Goal: Navigation & Orientation: Find specific page/section

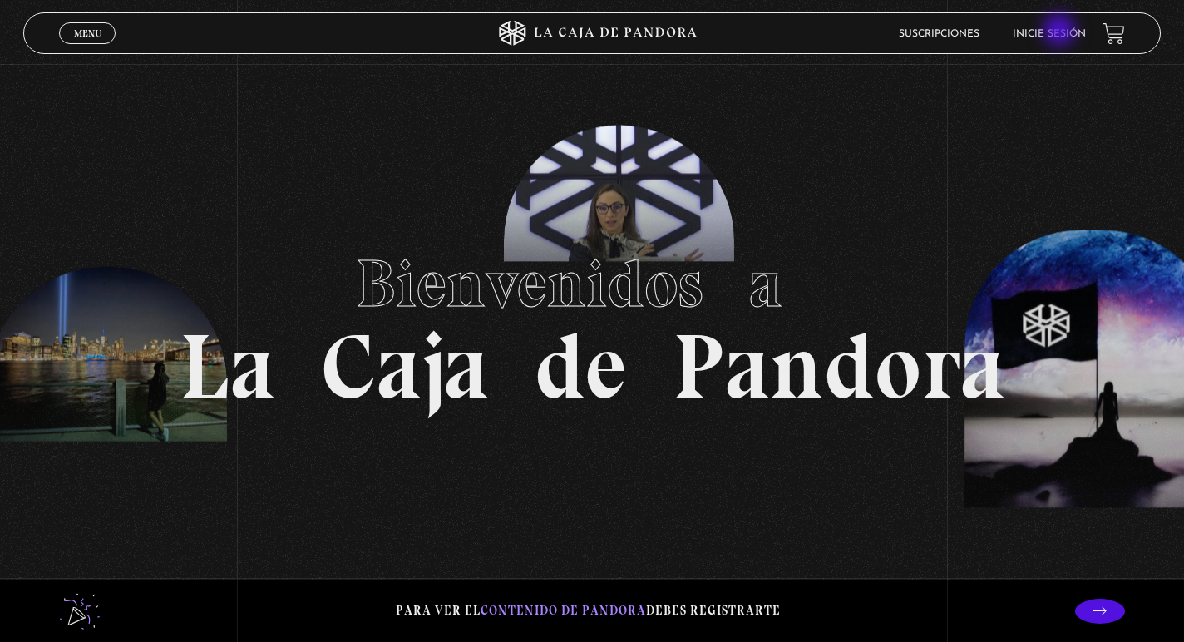
click at [1060, 32] on link "Inicie sesión" at bounding box center [1048, 34] width 73 height 10
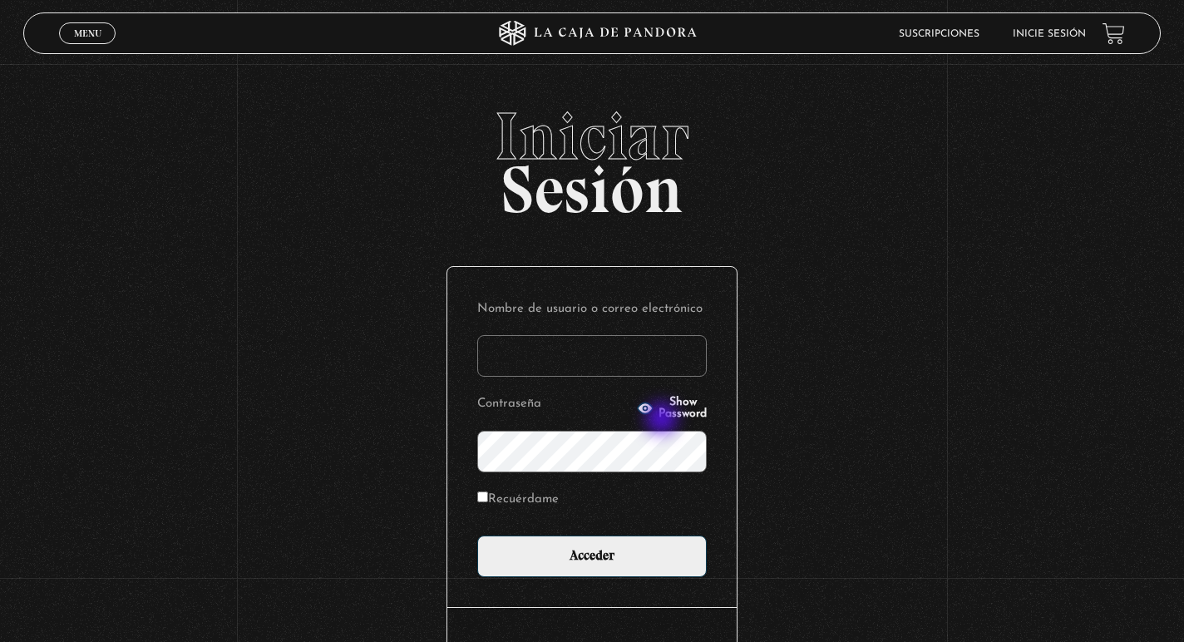
type input "kariportaf@gmail.com"
click at [539, 490] on label "Recuérdame" at bounding box center [517, 500] width 81 height 26
click at [488, 491] on input "Recuérdame" at bounding box center [482, 496] width 11 height 11
checkbox input "true"
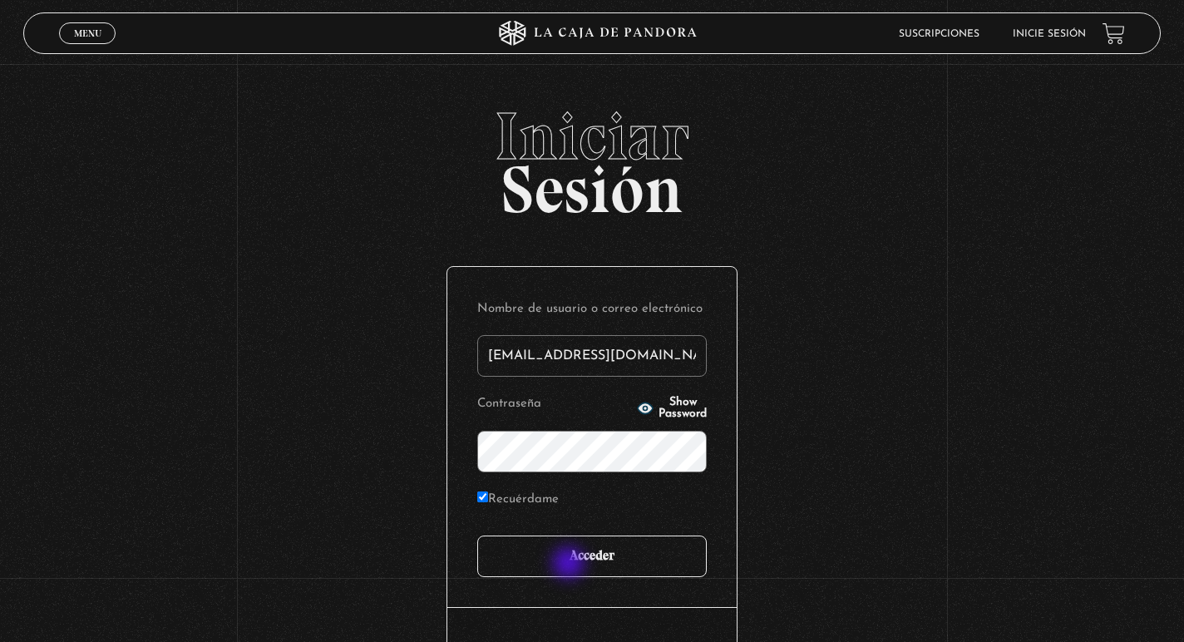
click at [572, 569] on input "Acceder" at bounding box center [591, 556] width 229 height 42
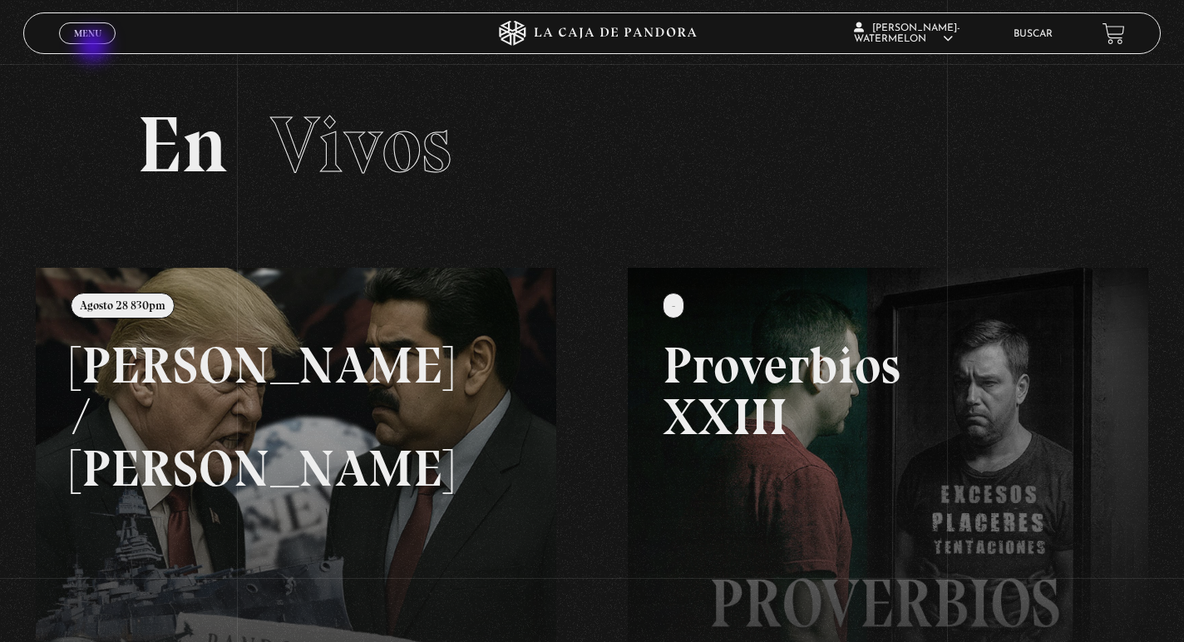
click at [96, 42] on span "Cerrar" at bounding box center [87, 48] width 39 height 12
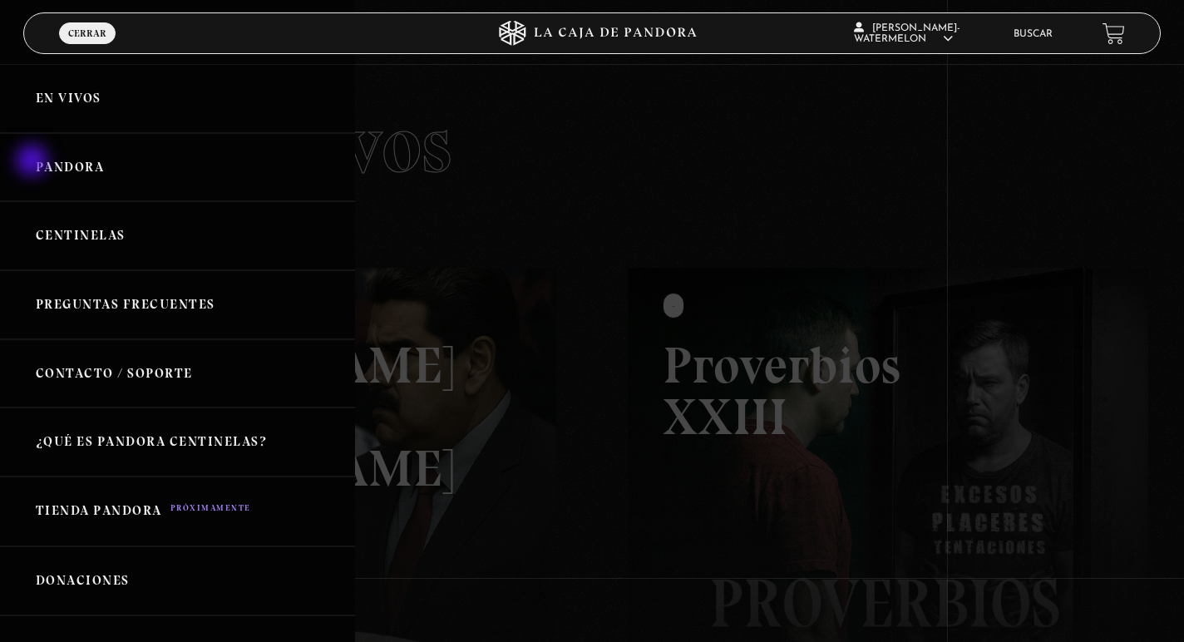
click at [37, 164] on link "Pandora" at bounding box center [177, 167] width 355 height 69
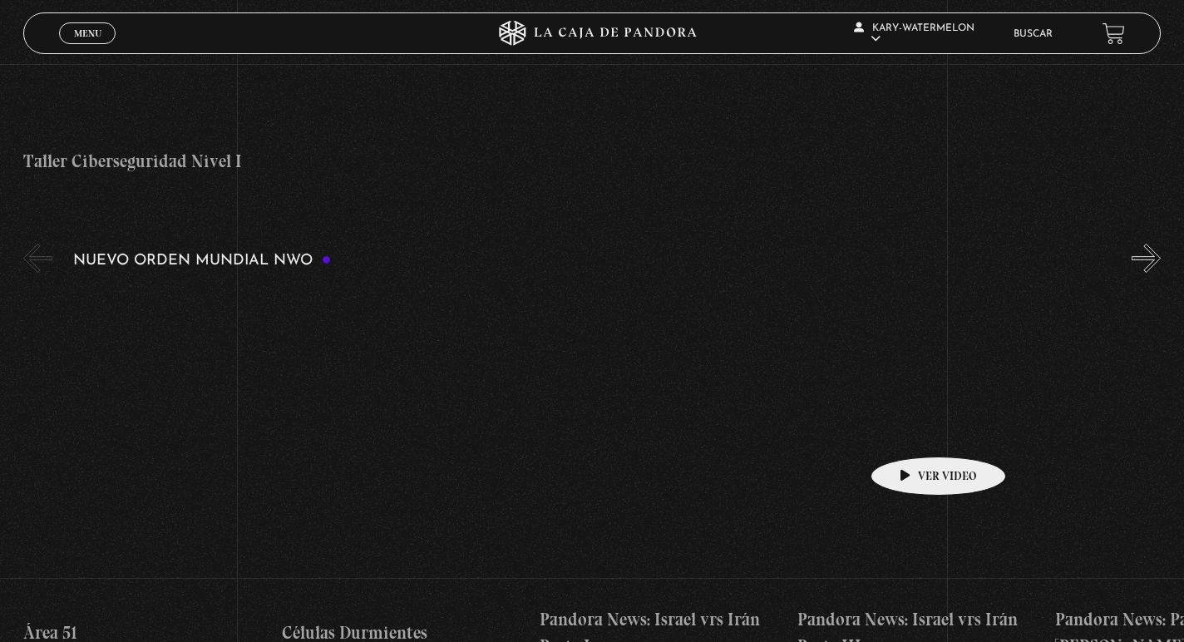
scroll to position [1043, 0]
